Goal: Use online tool/utility: Utilize a website feature to perform a specific function

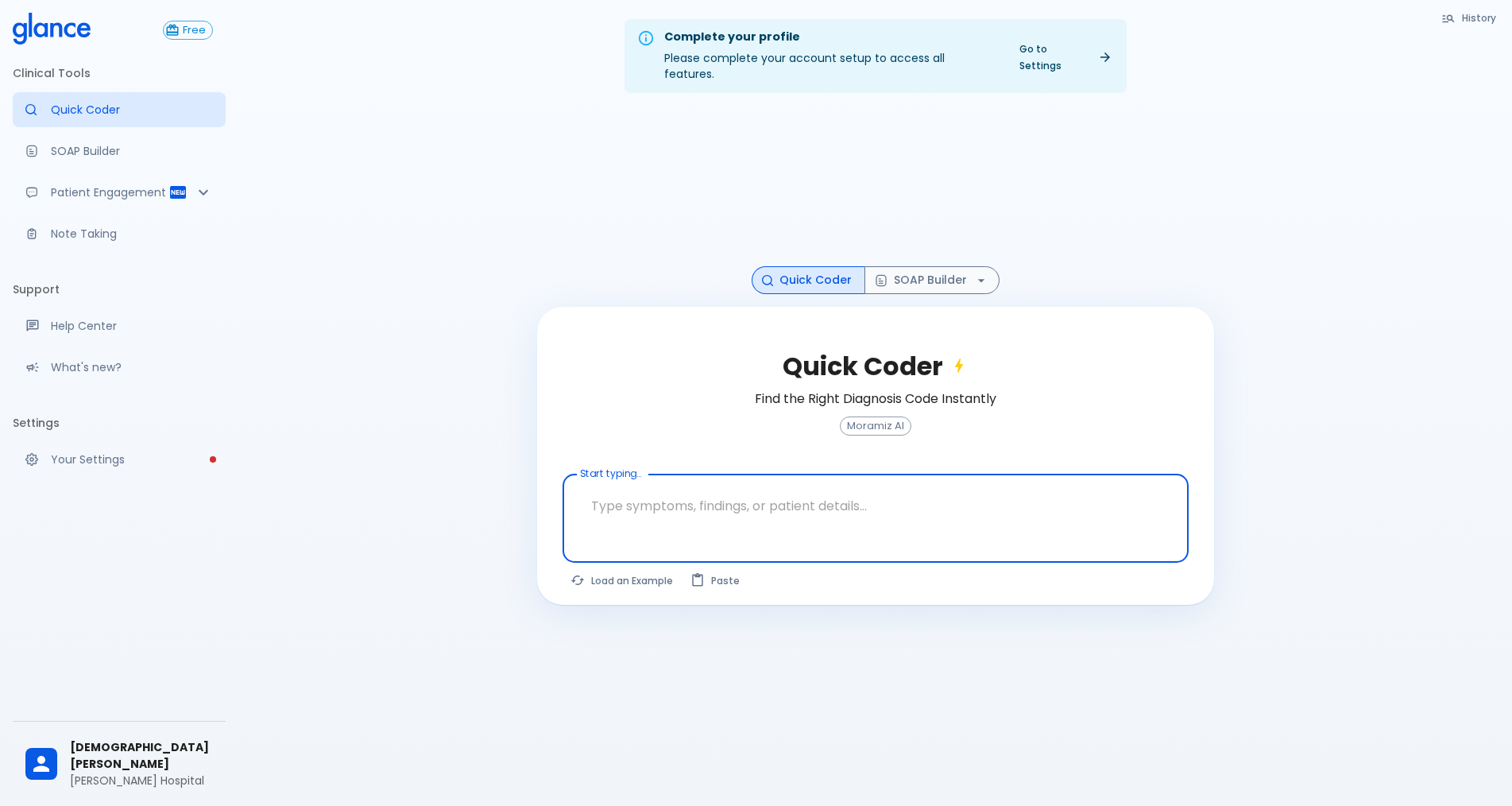
click at [732, 513] on textarea at bounding box center [875, 505] width 604 height 50
type textarea "n"
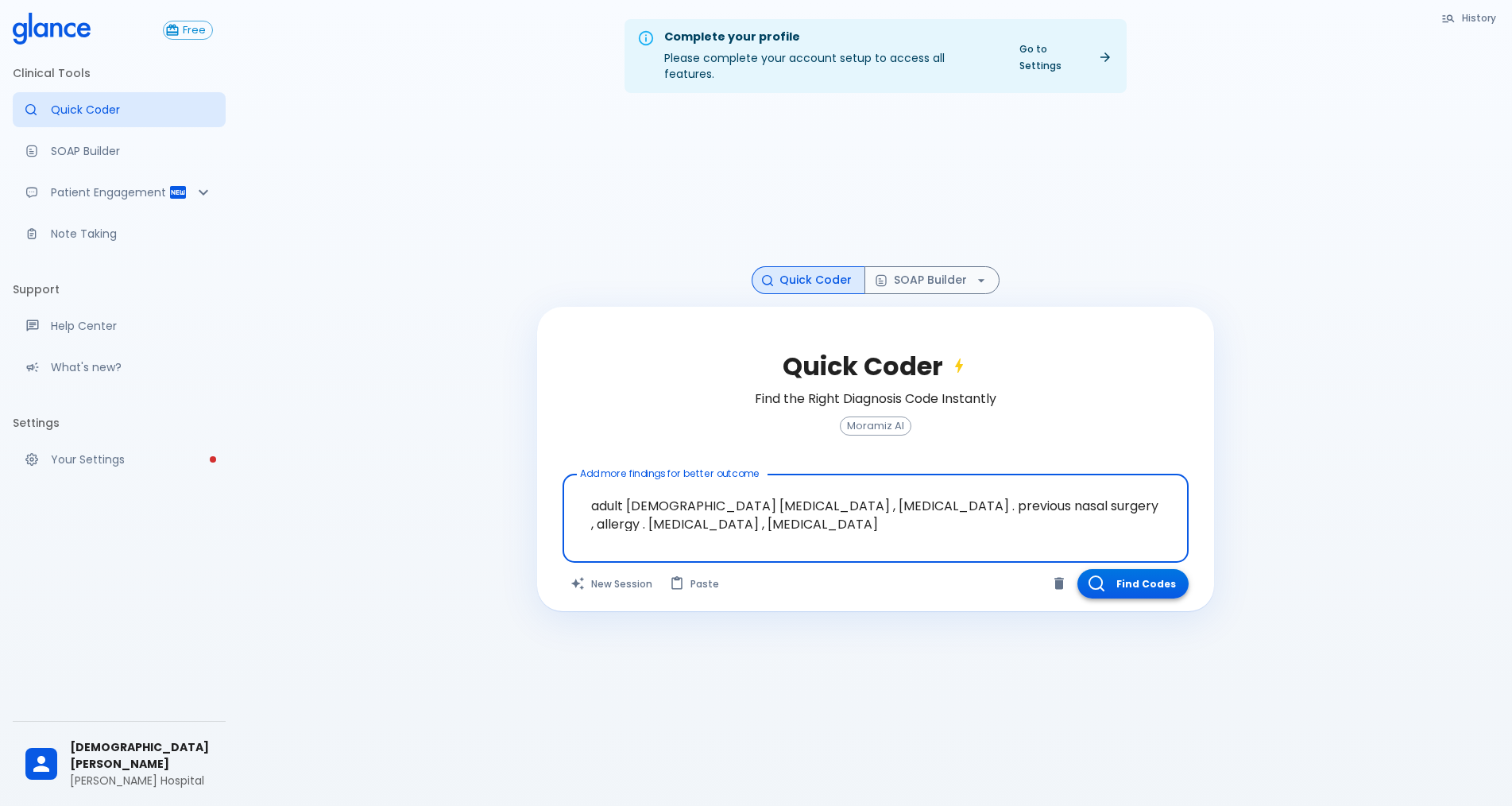
type textarea "adult [DEMOGRAPHIC_DATA] [MEDICAL_DATA] , [MEDICAL_DATA] . previous nasal surge…"
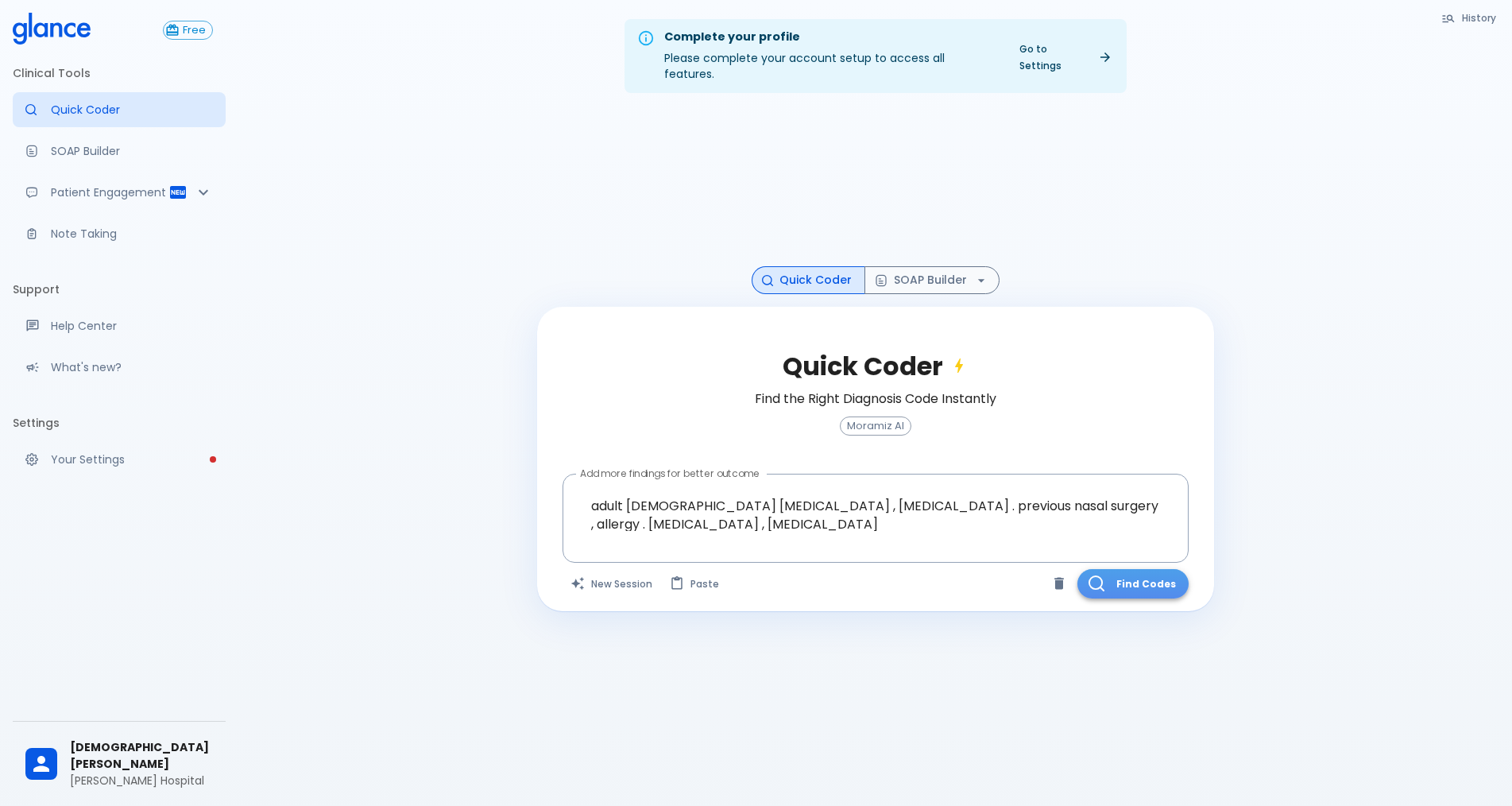
click at [1106, 569] on button "Find Codes" at bounding box center [1133, 583] width 111 height 30
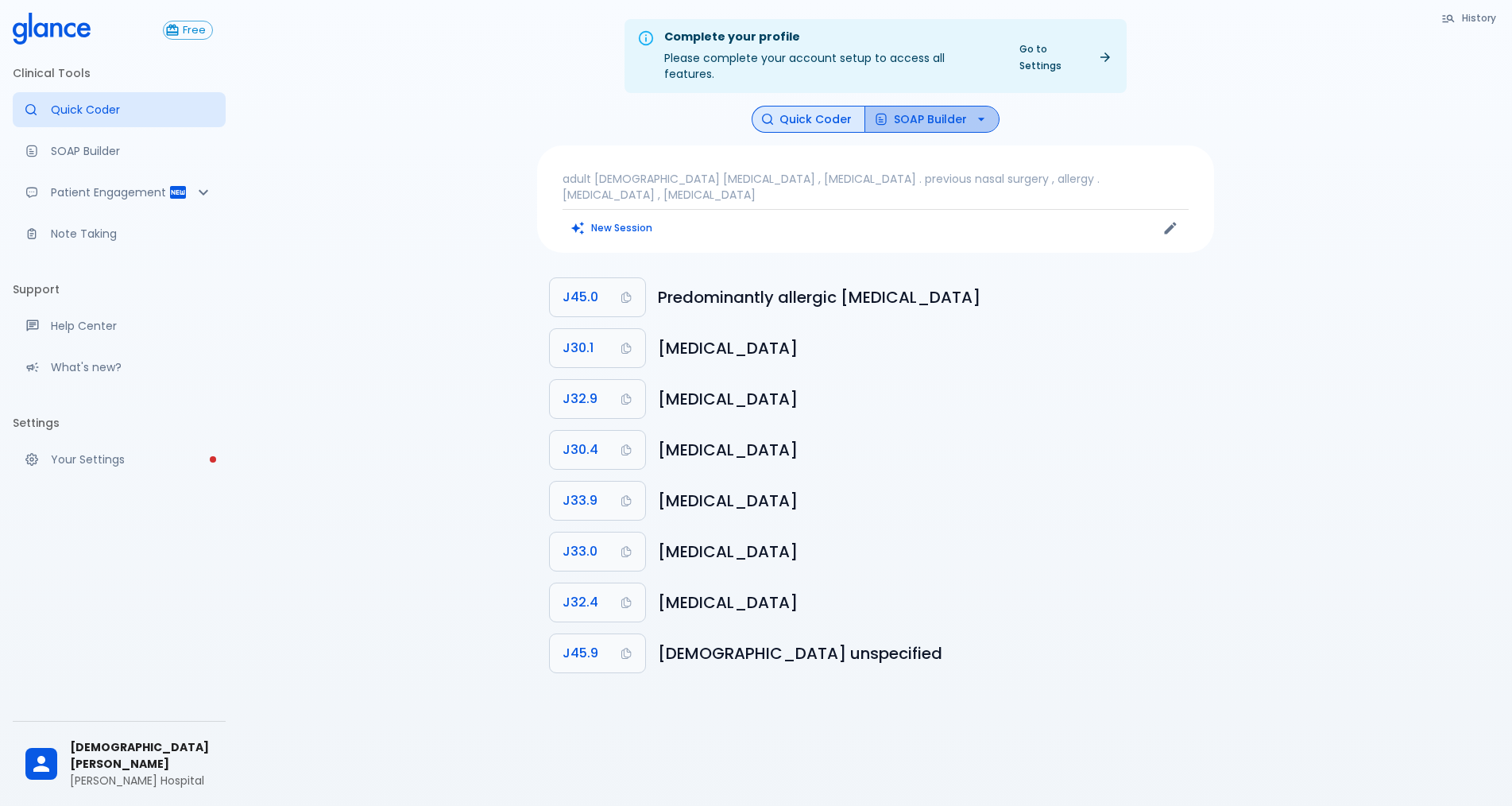
click at [929, 105] on button "SOAP Builder" at bounding box center [932, 119] width 135 height 28
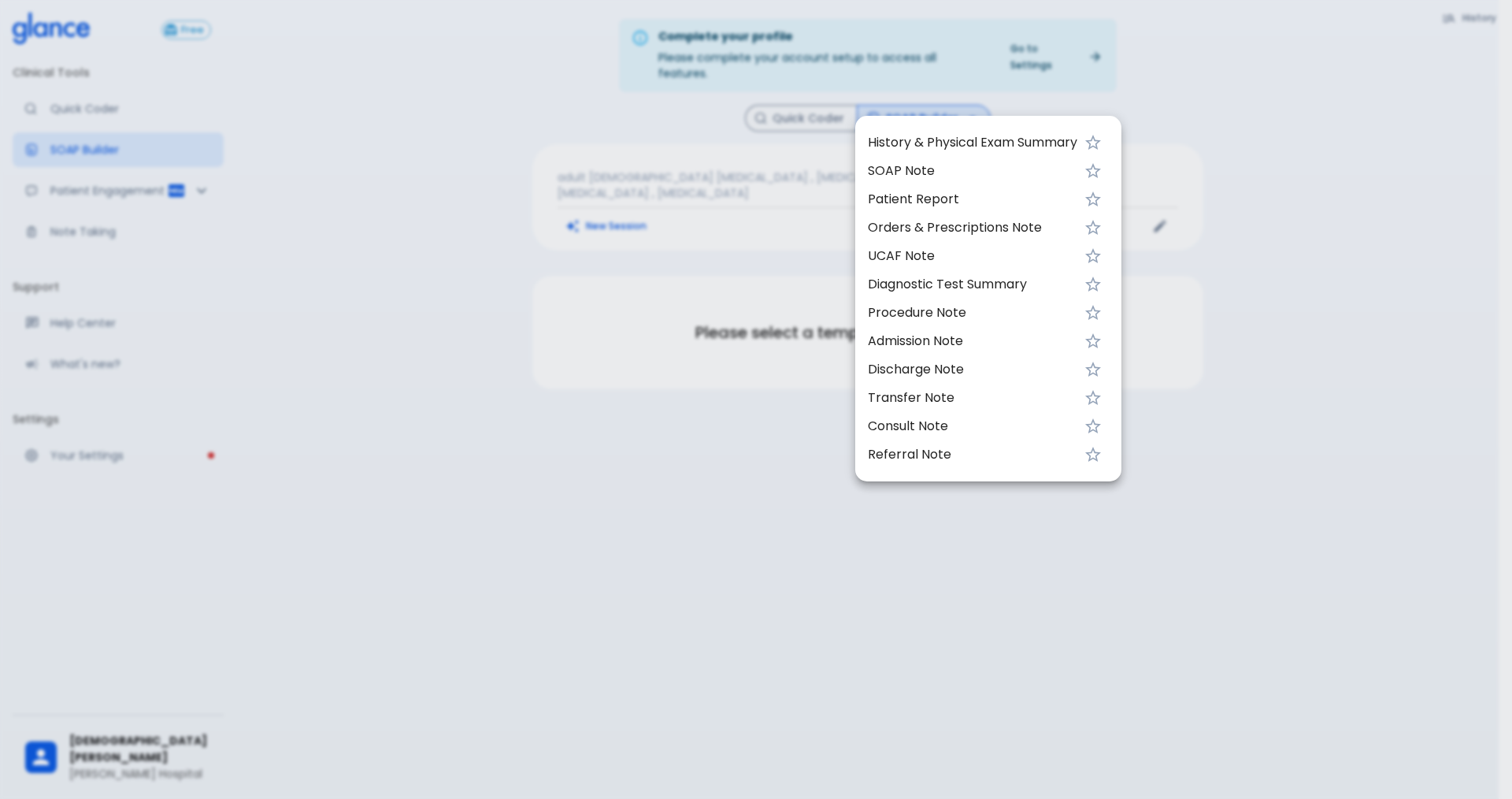
click at [935, 146] on span "History & Physical Exam Summary" at bounding box center [973, 142] width 209 height 19
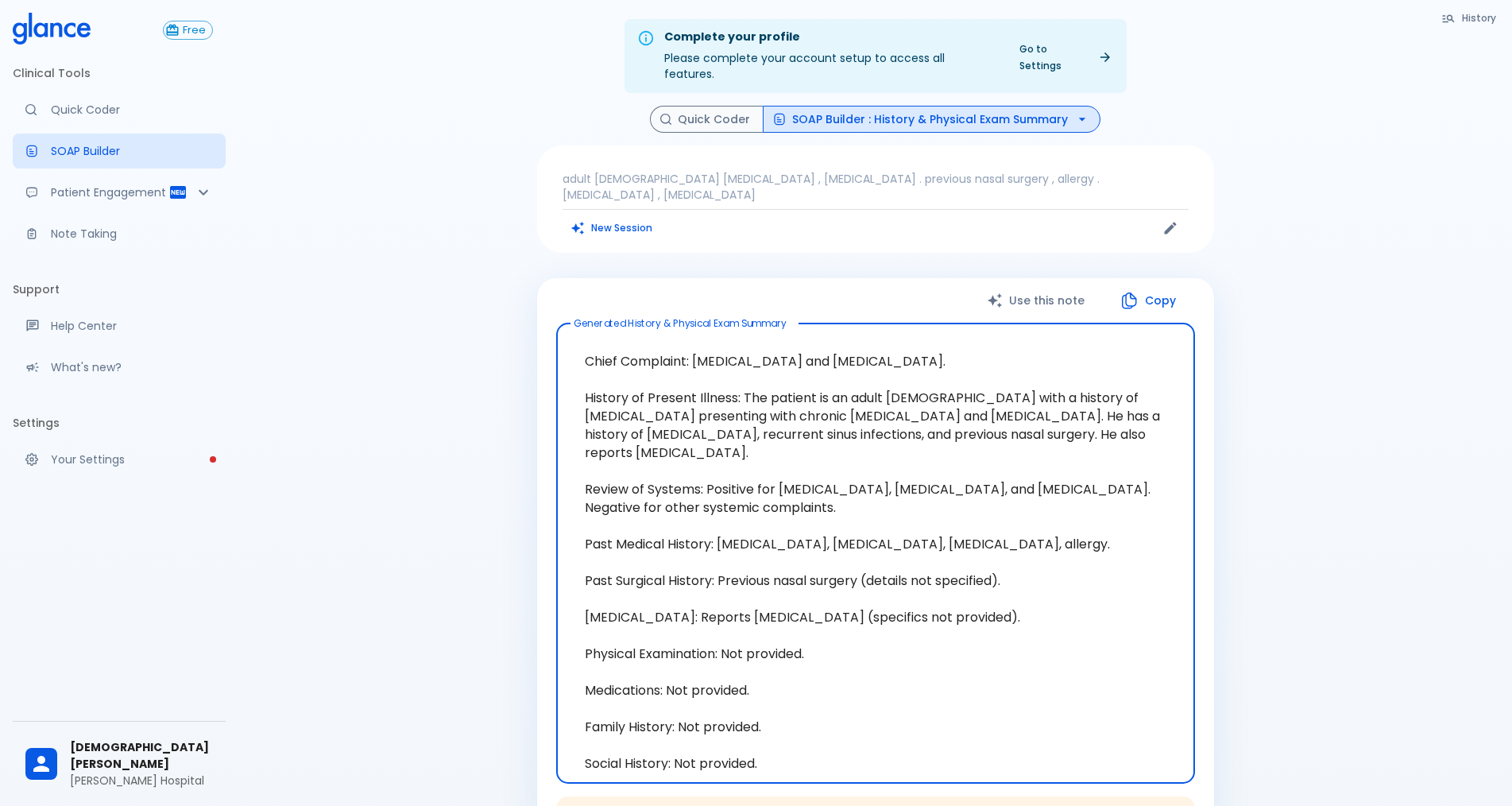
click at [686, 666] on textarea "Chief Complaint: [MEDICAL_DATA] and [MEDICAL_DATA]. History of Present Illness:…" at bounding box center [875, 553] width 616 height 433
click at [978, 105] on button "SOAP Builder : History & Physical Exam Summary" at bounding box center [932, 119] width 338 height 28
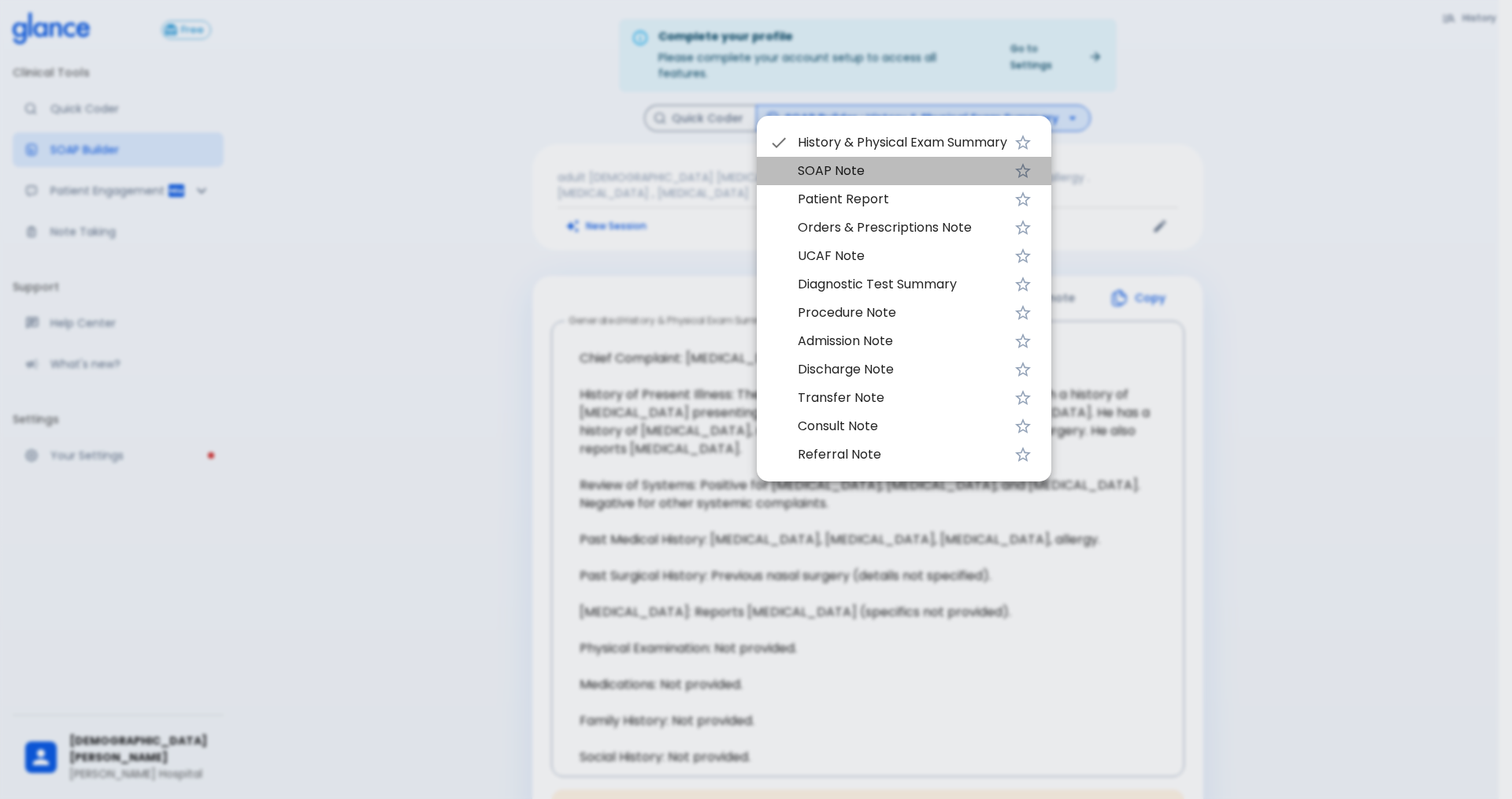
click at [871, 168] on span "SOAP Note" at bounding box center [903, 171] width 209 height 19
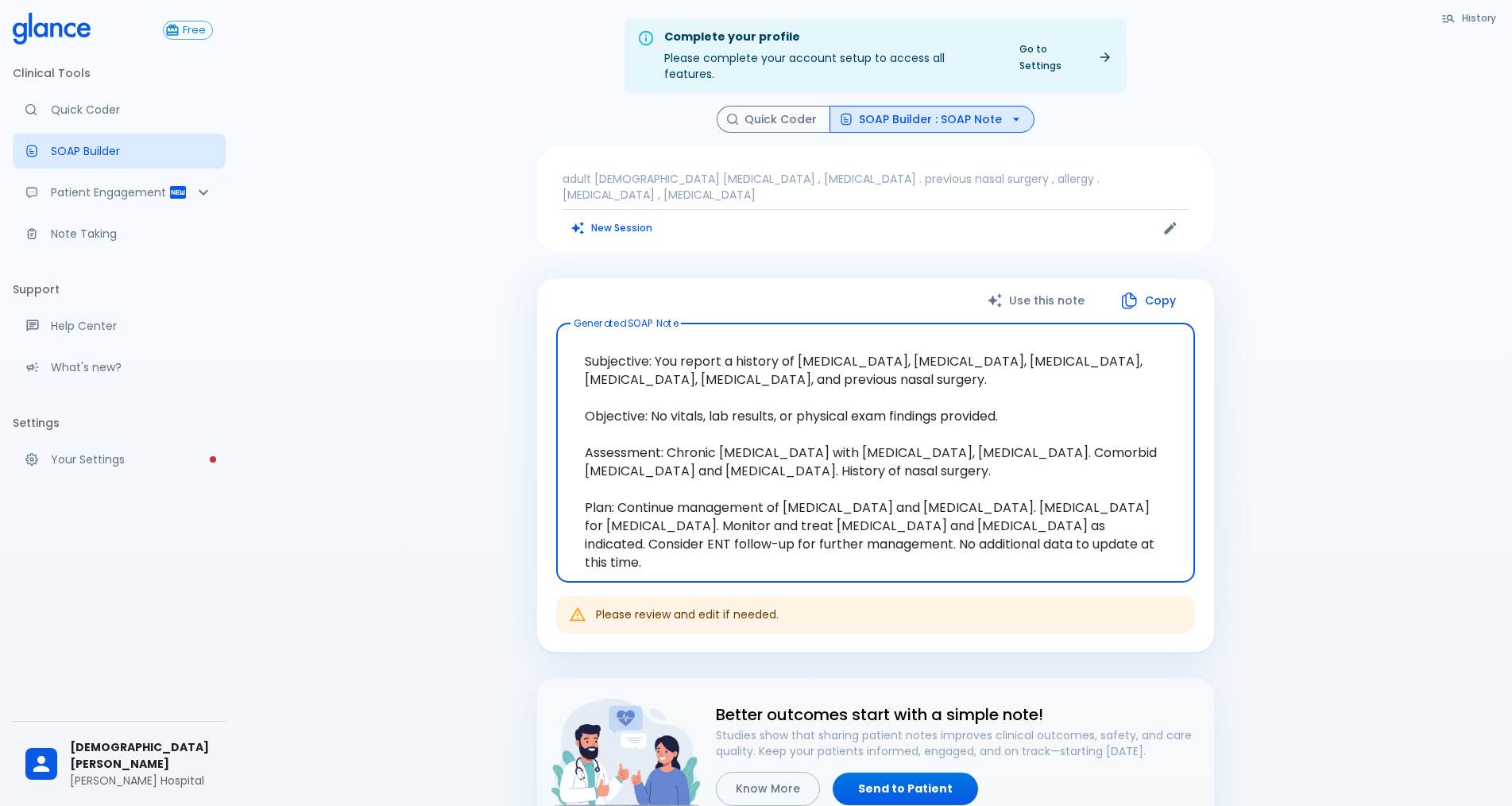
click at [897, 105] on button "SOAP Builder : SOAP Note" at bounding box center [932, 119] width 205 height 28
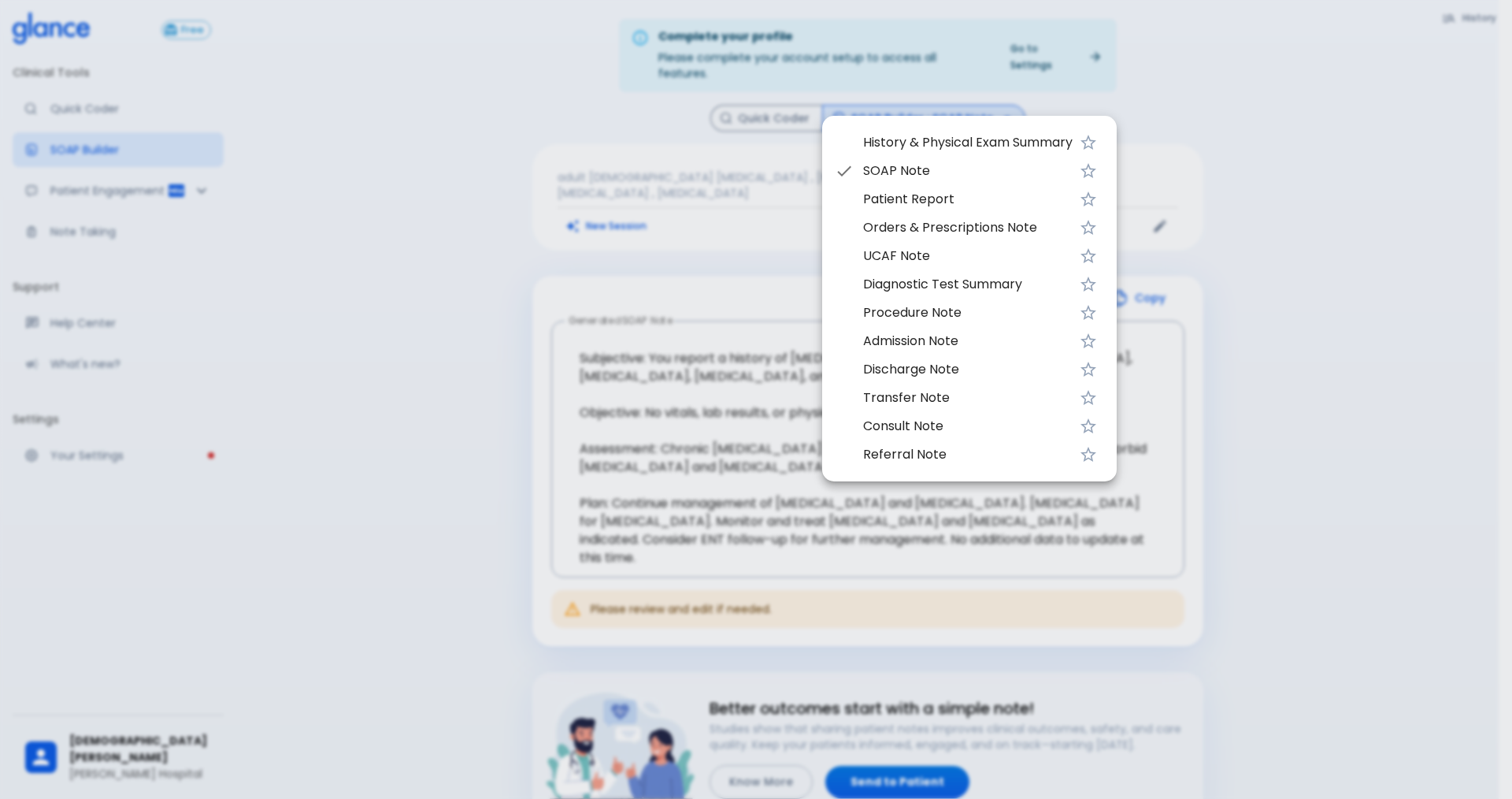
click at [946, 254] on span "UCAF Note" at bounding box center [968, 256] width 209 height 19
